Goal: Communication & Community: Ask a question

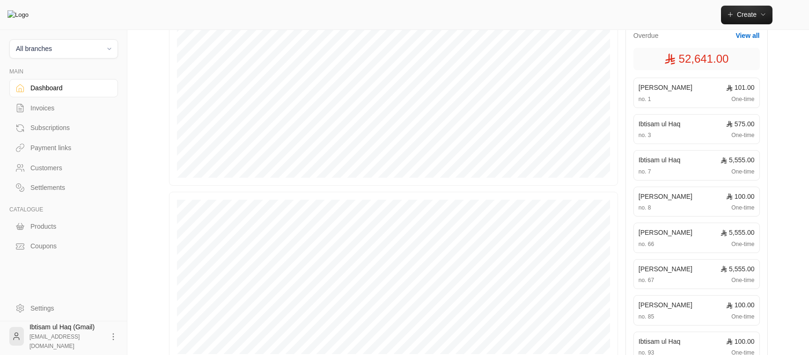
scroll to position [296, 0]
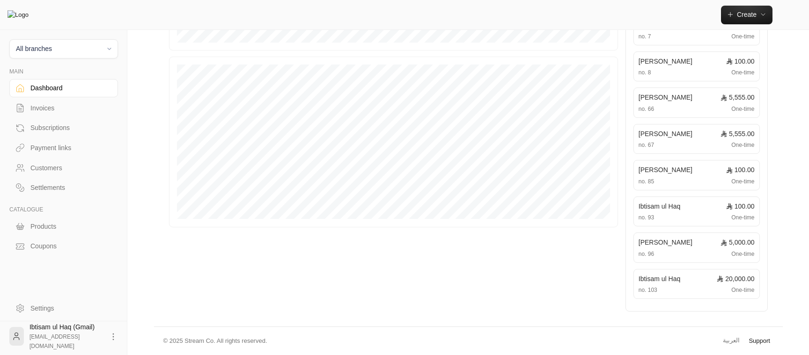
click at [763, 344] on link "Support" at bounding box center [760, 341] width 28 height 17
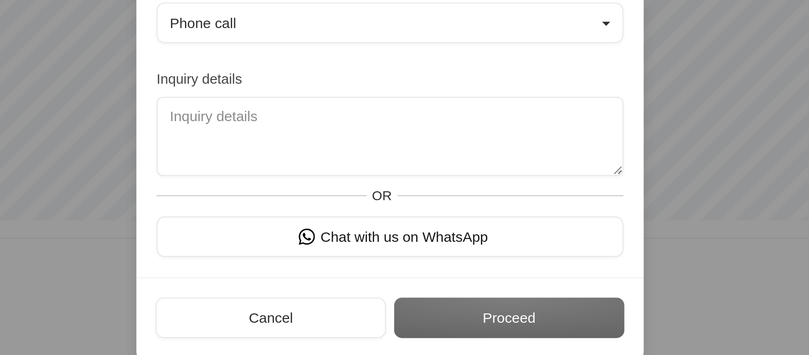
click at [337, 251] on div "Cancel Proceed" at bounding box center [405, 263] width 234 height 37
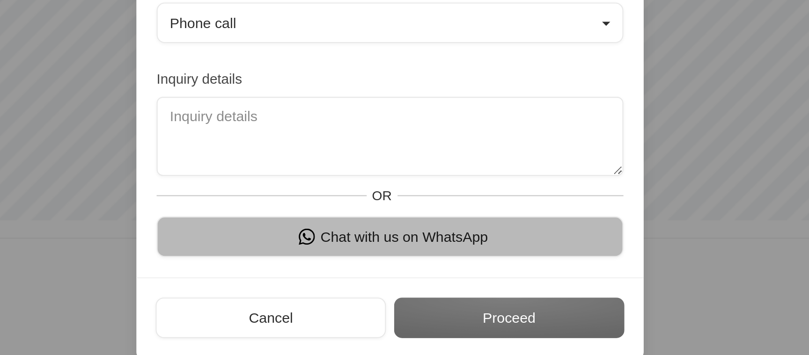
drag, startPoint x: 343, startPoint y: 231, endPoint x: 343, endPoint y: 242, distance: 10.8
click at [343, 242] on div "Preferred communication method Phone call Inquiry details OR Chat with us on Wh…" at bounding box center [405, 176] width 234 height 140
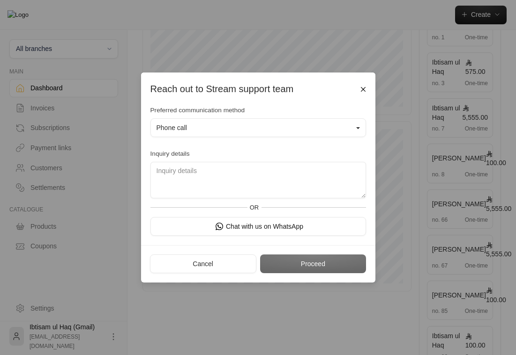
click at [272, 107] on div "Preferred communication method Phone call" at bounding box center [258, 124] width 225 height 36
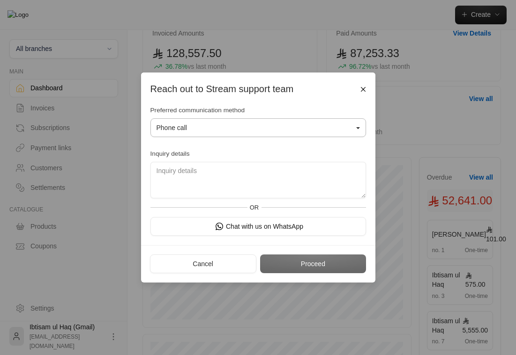
click at [262, 130] on button "Phone call" at bounding box center [257, 127] width 215 height 19
drag, startPoint x: 337, startPoint y: 227, endPoint x: 348, endPoint y: 212, distance: 18.7
click at [348, 212] on div "Preferred communication method Phone call Phone call WhatsApp Inquiry details O…" at bounding box center [258, 171] width 225 height 130
click at [322, 127] on button "Phone call" at bounding box center [257, 127] width 215 height 19
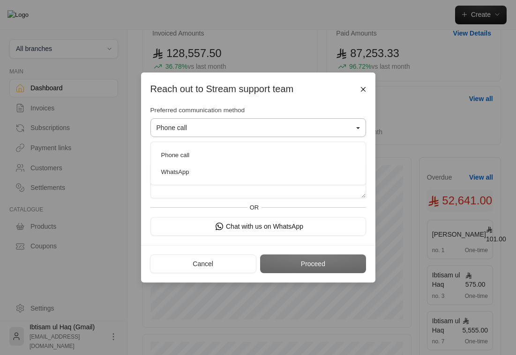
click at [322, 127] on button "Phone call" at bounding box center [257, 127] width 215 height 19
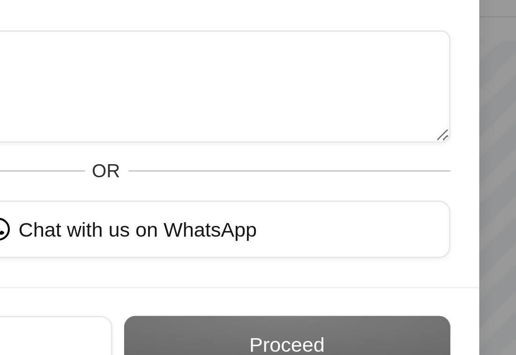
click at [361, 211] on div "OR" at bounding box center [257, 208] width 215 height 19
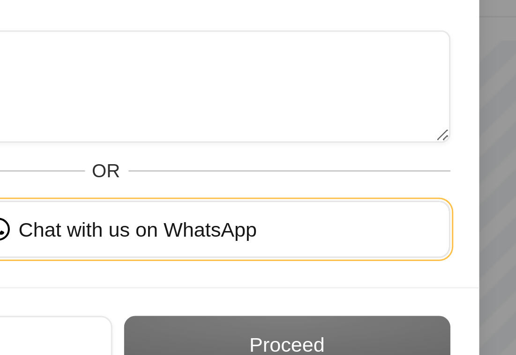
drag, startPoint x: 349, startPoint y: 222, endPoint x: 360, endPoint y: 208, distance: 17.0
click at [360, 208] on div "Preferred communication method Phone call Phone call WhatsApp Inquiry details O…" at bounding box center [258, 171] width 225 height 130
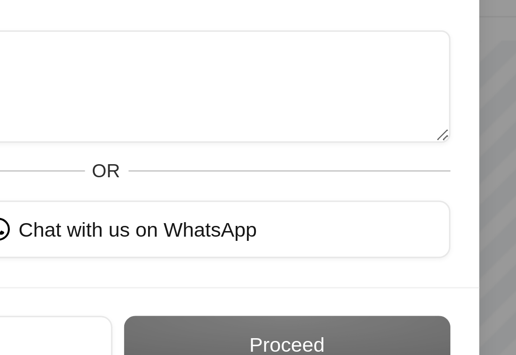
click at [359, 210] on div "OR" at bounding box center [257, 208] width 215 height 19
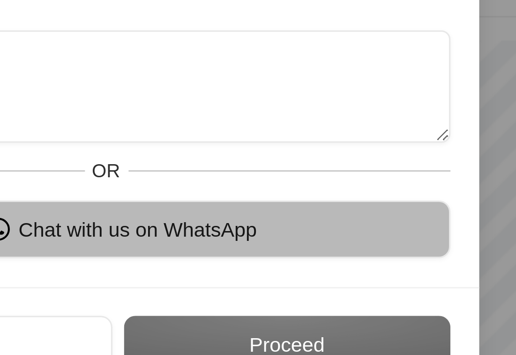
drag, startPoint x: 350, startPoint y: 222, endPoint x: 362, endPoint y: 207, distance: 18.7
click at [362, 207] on div "Preferred communication method Phone call Phone call WhatsApp Inquiry details O…" at bounding box center [258, 171] width 225 height 130
drag, startPoint x: 354, startPoint y: 221, endPoint x: 360, endPoint y: 212, distance: 10.8
click at [360, 212] on div "Preferred communication method Phone call Phone call WhatsApp Inquiry details O…" at bounding box center [258, 171] width 225 height 130
drag, startPoint x: 354, startPoint y: 223, endPoint x: 362, endPoint y: 207, distance: 19.1
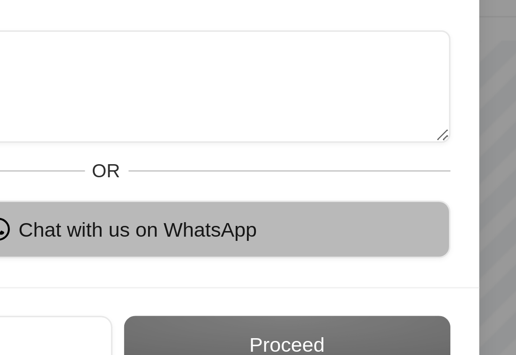
click at [362, 207] on div "Preferred communication method Phone call Phone call WhatsApp Inquiry details O…" at bounding box center [258, 171] width 225 height 130
drag, startPoint x: 355, startPoint y: 225, endPoint x: 362, endPoint y: 211, distance: 15.3
click at [362, 211] on div "Preferred communication method Phone call Phone call WhatsApp Inquiry details O…" at bounding box center [258, 171] width 225 height 130
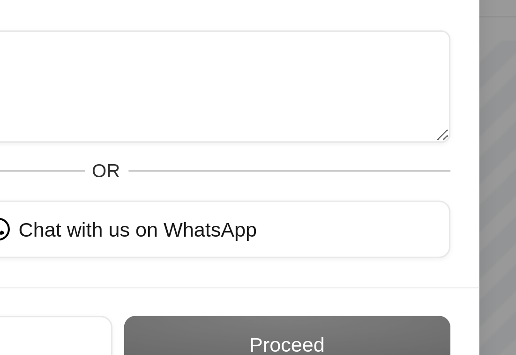
click at [362, 212] on div "OR" at bounding box center [257, 208] width 215 height 19
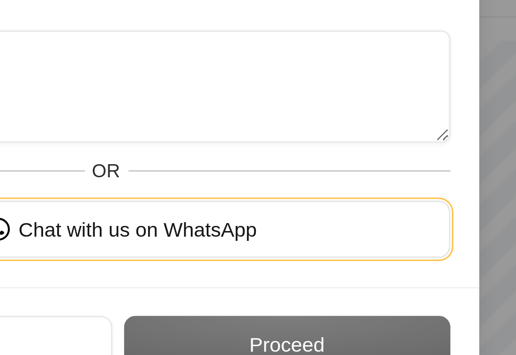
drag, startPoint x: 352, startPoint y: 223, endPoint x: 364, endPoint y: 213, distance: 16.6
click at [364, 213] on div "Preferred communication method Phone call Phone call WhatsApp Inquiry details O…" at bounding box center [258, 171] width 225 height 130
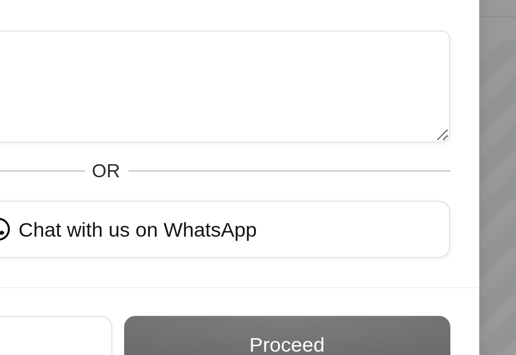
click at [364, 213] on div "OR" at bounding box center [257, 208] width 215 height 19
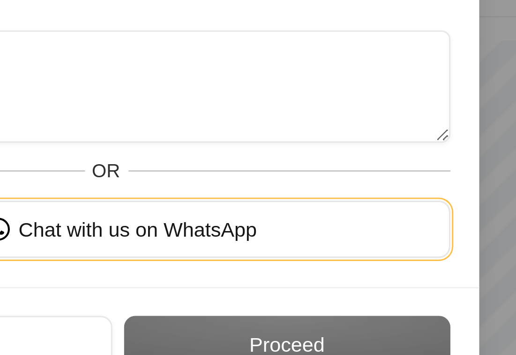
drag, startPoint x: 356, startPoint y: 221, endPoint x: 364, endPoint y: 214, distance: 10.3
click at [363, 214] on div "Preferred communication method Phone call Phone call WhatsApp Inquiry details O…" at bounding box center [258, 171] width 225 height 130
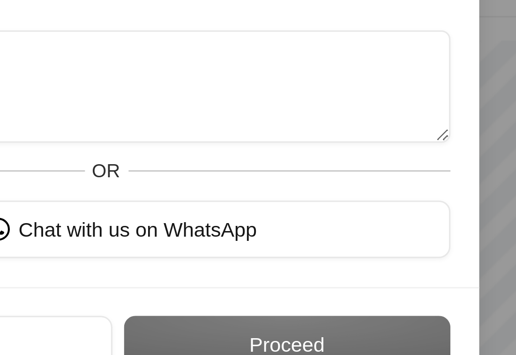
click at [364, 214] on div "OR" at bounding box center [257, 208] width 215 height 19
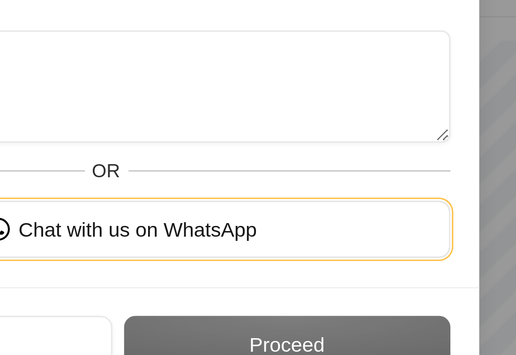
drag, startPoint x: 335, startPoint y: 222, endPoint x: 346, endPoint y: 213, distance: 14.9
click at [346, 213] on div "Preferred communication method Phone call Phone call WhatsApp Inquiry details O…" at bounding box center [258, 171] width 225 height 130
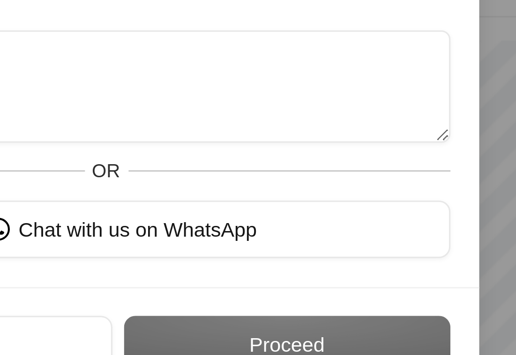
click at [346, 213] on div "OR" at bounding box center [257, 208] width 215 height 19
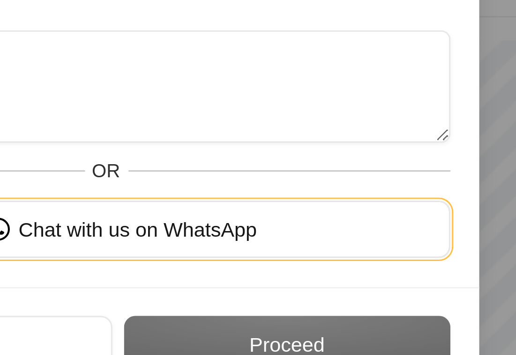
drag, startPoint x: 341, startPoint y: 223, endPoint x: 352, endPoint y: 211, distance: 16.9
click at [352, 211] on div "Preferred communication method Phone call Phone call WhatsApp Inquiry details O…" at bounding box center [258, 171] width 225 height 130
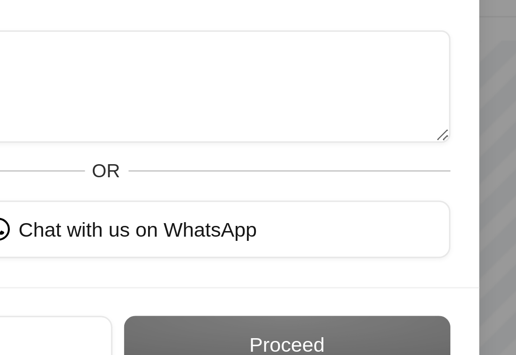
click at [352, 210] on div "OR" at bounding box center [257, 208] width 215 height 19
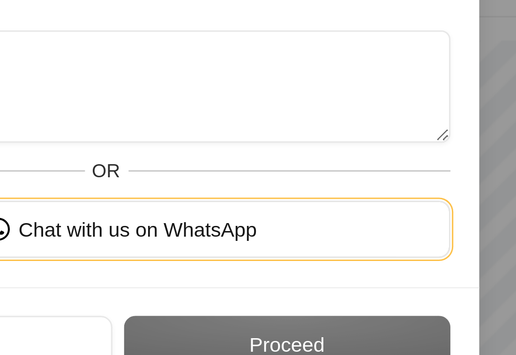
drag, startPoint x: 347, startPoint y: 226, endPoint x: 359, endPoint y: 210, distance: 20.0
click at [359, 210] on div "Preferred communication method Phone call Phone call WhatsApp Inquiry details O…" at bounding box center [258, 171] width 225 height 130
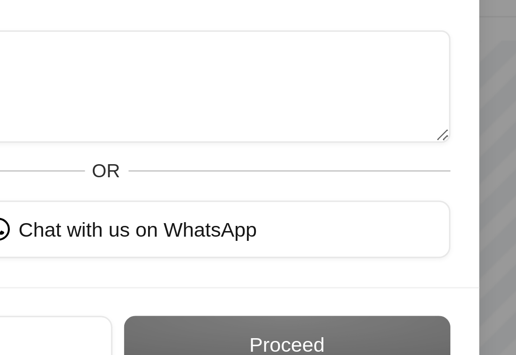
click at [359, 210] on div "OR" at bounding box center [257, 208] width 215 height 19
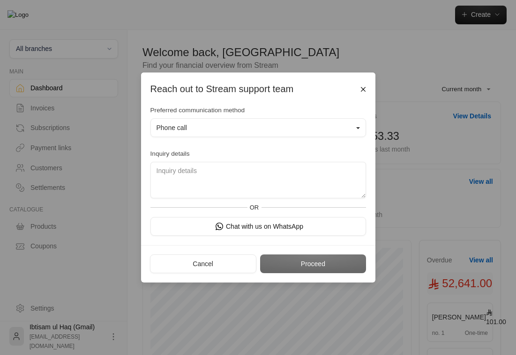
scroll to position [83, 0]
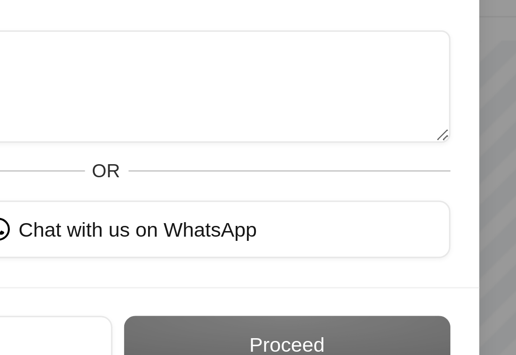
click at [358, 209] on div "Preferred communication method Phone call Phone call WhatsApp Inquiry details O…" at bounding box center [258, 171] width 225 height 130
click at [372, 220] on div "Preferred communication method Phone call Phone call WhatsApp Inquiry details O…" at bounding box center [258, 176] width 234 height 140
click at [364, 210] on div "OR" at bounding box center [257, 208] width 215 height 19
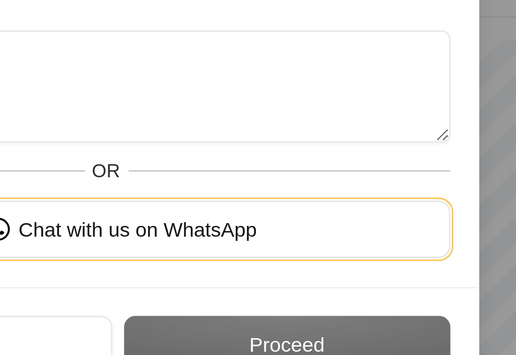
drag, startPoint x: 358, startPoint y: 221, endPoint x: 368, endPoint y: 212, distance: 12.9
click at [368, 212] on div "Preferred communication method Phone call Phone call WhatsApp Inquiry details O…" at bounding box center [258, 171] width 225 height 130
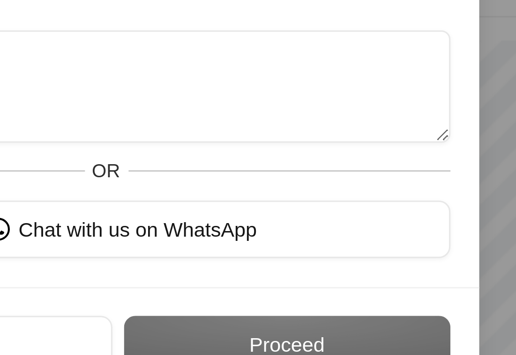
click at [368, 212] on div "Preferred communication method Phone call Phone call WhatsApp Inquiry details O…" at bounding box center [258, 171] width 225 height 130
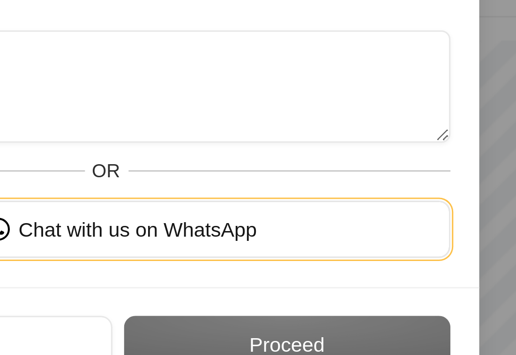
drag, startPoint x: 358, startPoint y: 220, endPoint x: 369, endPoint y: 212, distance: 13.7
click at [369, 212] on div "Preferred communication method Phone call Phone call WhatsApp Inquiry details O…" at bounding box center [258, 171] width 225 height 130
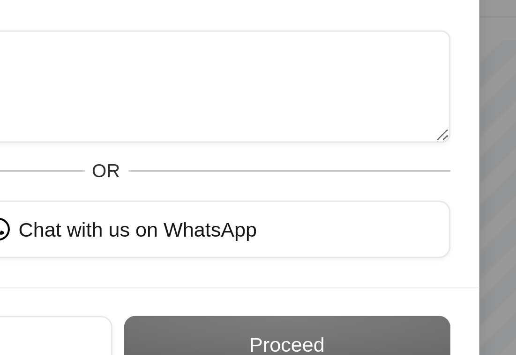
click at [369, 212] on div "Preferred communication method Phone call Phone call WhatsApp Inquiry details O…" at bounding box center [258, 171] width 225 height 130
click at [368, 217] on div "Chat with us on WhatsApp" at bounding box center [258, 226] width 225 height 19
click at [367, 213] on div "Preferred communication method Phone call Phone call WhatsApp Inquiry details O…" at bounding box center [258, 171] width 225 height 130
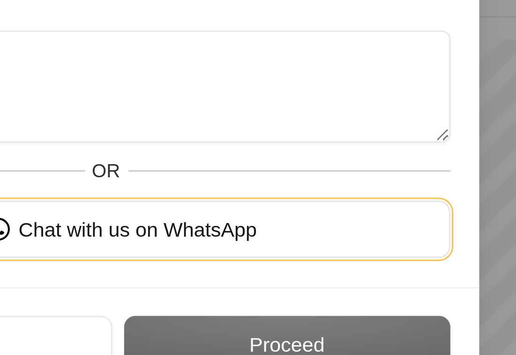
drag, startPoint x: 359, startPoint y: 222, endPoint x: 369, endPoint y: 217, distance: 10.9
click at [369, 217] on div "Preferred communication method Phone call Phone call WhatsApp Inquiry details O…" at bounding box center [258, 171] width 225 height 130
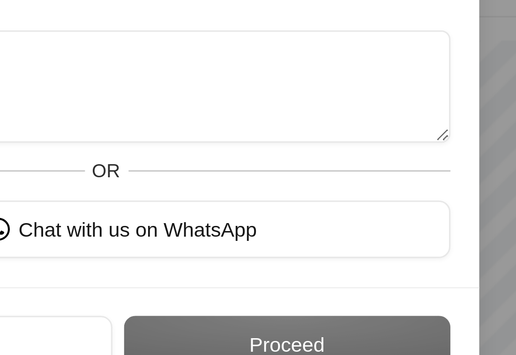
click at [369, 217] on div "Preferred communication method Phone call Phone call WhatsApp Inquiry details O…" at bounding box center [258, 171] width 225 height 130
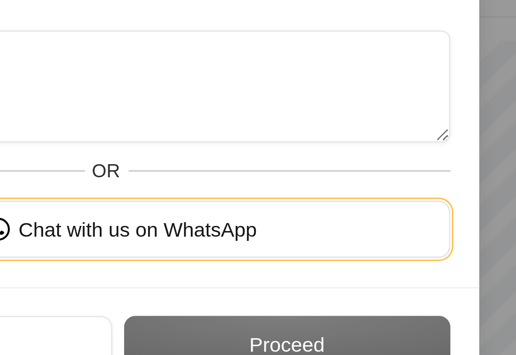
drag, startPoint x: 362, startPoint y: 221, endPoint x: 370, endPoint y: 216, distance: 9.0
click at [370, 216] on div "Preferred communication method Phone call Phone call WhatsApp Inquiry details O…" at bounding box center [258, 176] width 234 height 140
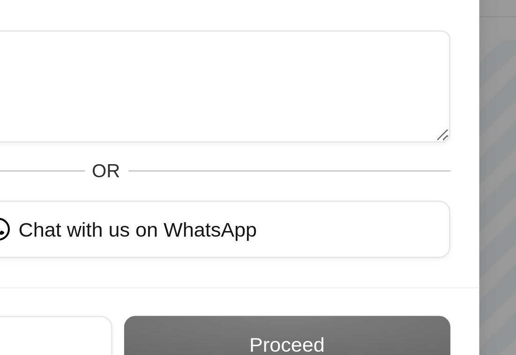
click at [370, 216] on div "Preferred communication method Phone call Phone call WhatsApp Inquiry details O…" at bounding box center [258, 176] width 234 height 140
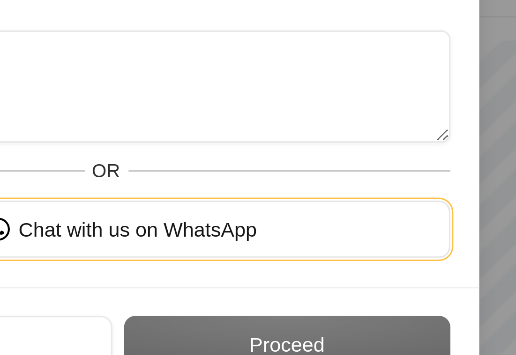
drag, startPoint x: 361, startPoint y: 222, endPoint x: 367, endPoint y: 219, distance: 6.9
click at [367, 219] on div "Chat with us on WhatsApp" at bounding box center [258, 226] width 225 height 19
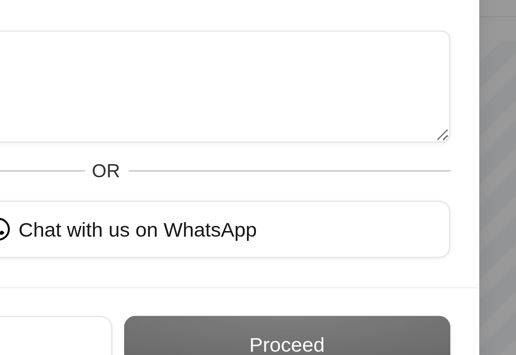
click at [367, 219] on div "Chat with us on WhatsApp" at bounding box center [258, 226] width 225 height 19
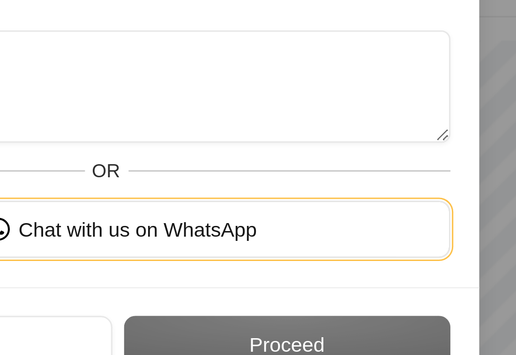
drag, startPoint x: 361, startPoint y: 223, endPoint x: 368, endPoint y: 219, distance: 8.6
click at [368, 219] on div "Chat with us on WhatsApp" at bounding box center [258, 226] width 225 height 19
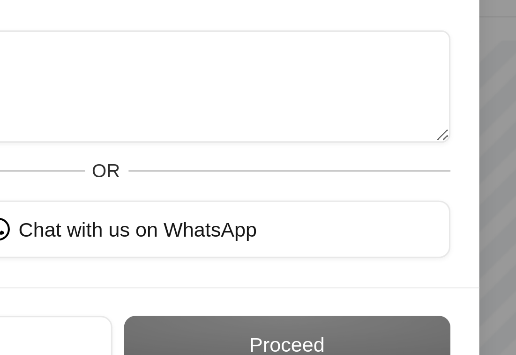
click at [368, 219] on div "Chat with us on WhatsApp" at bounding box center [258, 226] width 225 height 19
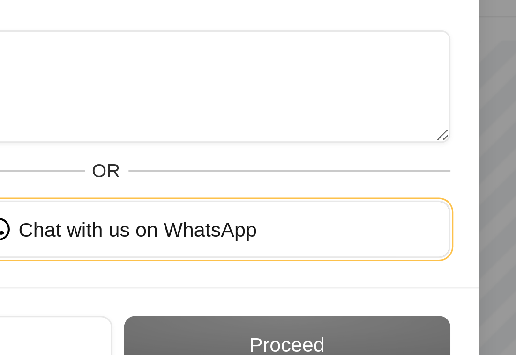
drag, startPoint x: 362, startPoint y: 223, endPoint x: 371, endPoint y: 219, distance: 9.4
click at [371, 219] on div "Preferred communication method Phone call Phone call WhatsApp Inquiry details O…" at bounding box center [258, 176] width 234 height 140
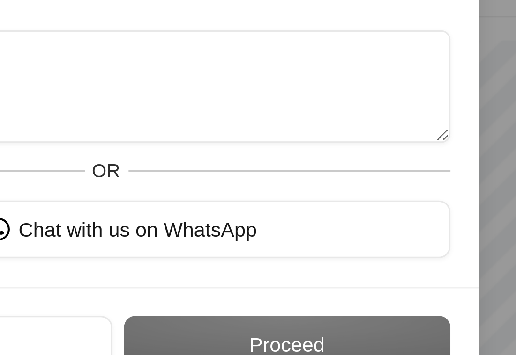
click at [371, 219] on div "Preferred communication method Phone call Phone call WhatsApp Inquiry details O…" at bounding box center [258, 176] width 234 height 140
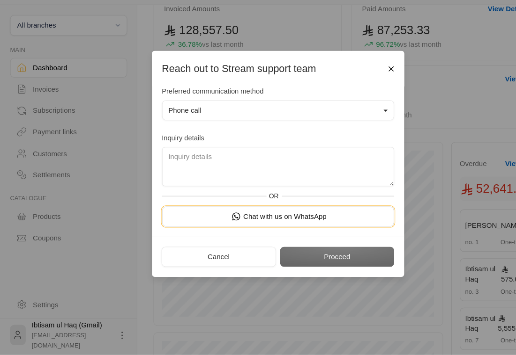
drag, startPoint x: 323, startPoint y: 224, endPoint x: 286, endPoint y: 244, distance: 42.3
click at [286, 244] on div "Preferred communication method Phone call Phone call WhatsApp Inquiry details O…" at bounding box center [258, 176] width 234 height 140
click at [252, 132] on button "Phone call" at bounding box center [257, 127] width 215 height 19
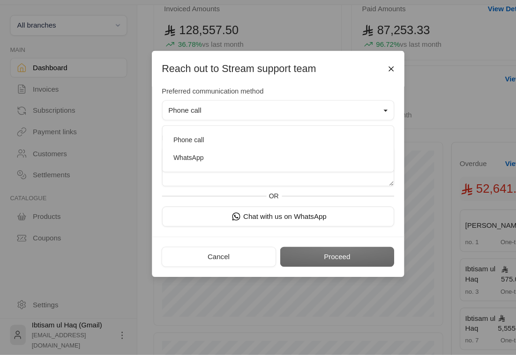
click at [303, 98] on div "Reach out to Stream support team" at bounding box center [258, 89] width 234 height 33
click at [358, 94] on button "Close" at bounding box center [363, 89] width 16 height 16
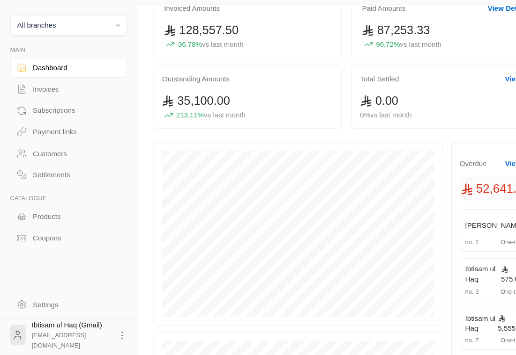
scroll to position [99, 0]
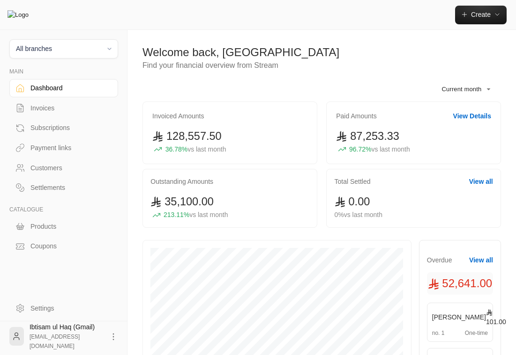
scroll to position [99, 0]
